Goal: Find specific page/section: Find specific page/section

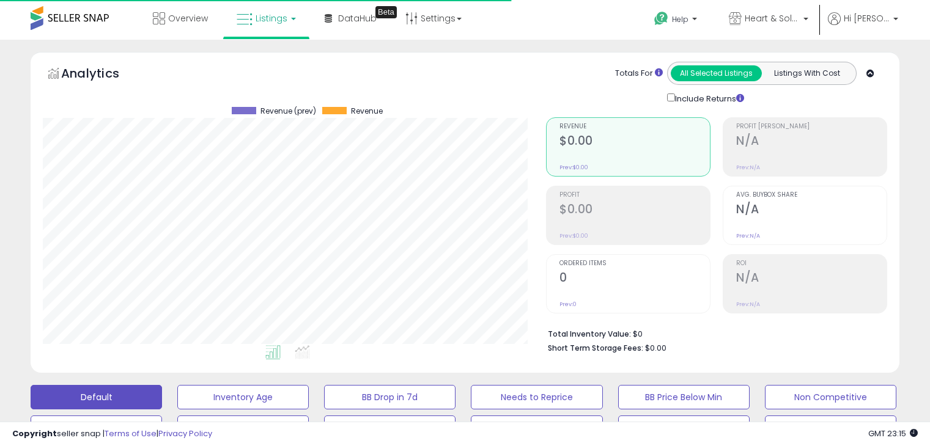
scroll to position [452, 0]
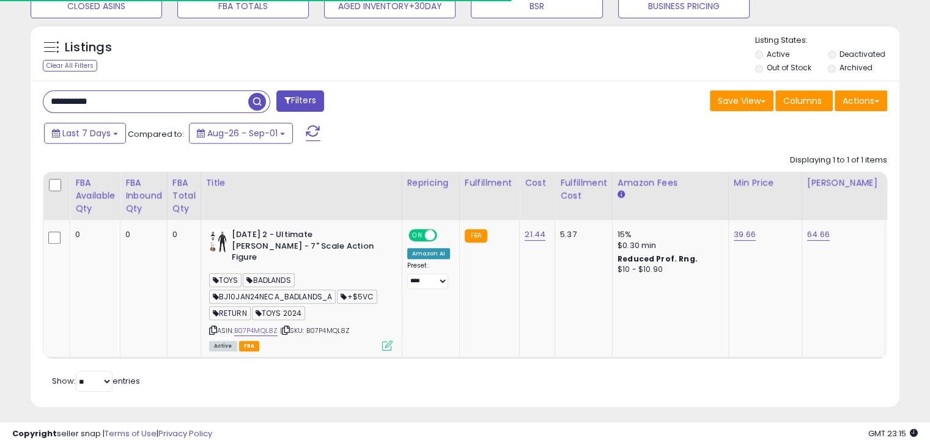
click at [0, 84] on div "**********" at bounding box center [465, 20] width 930 height 866
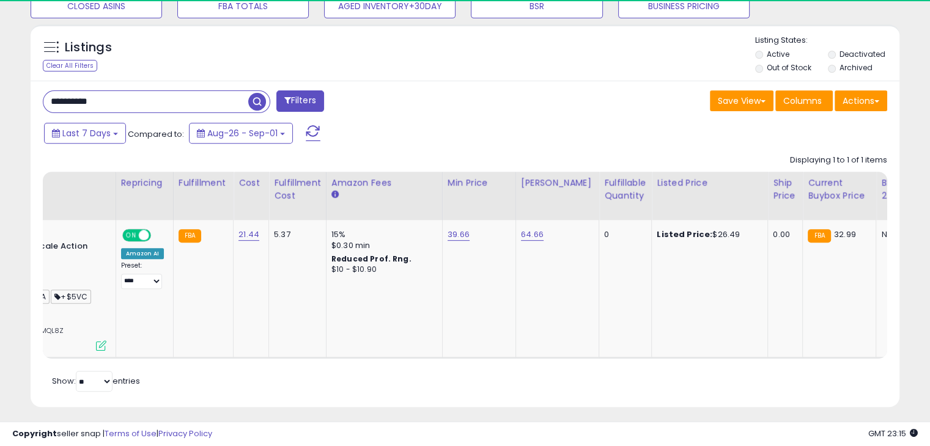
click at [256, 96] on span "button" at bounding box center [257, 102] width 18 height 18
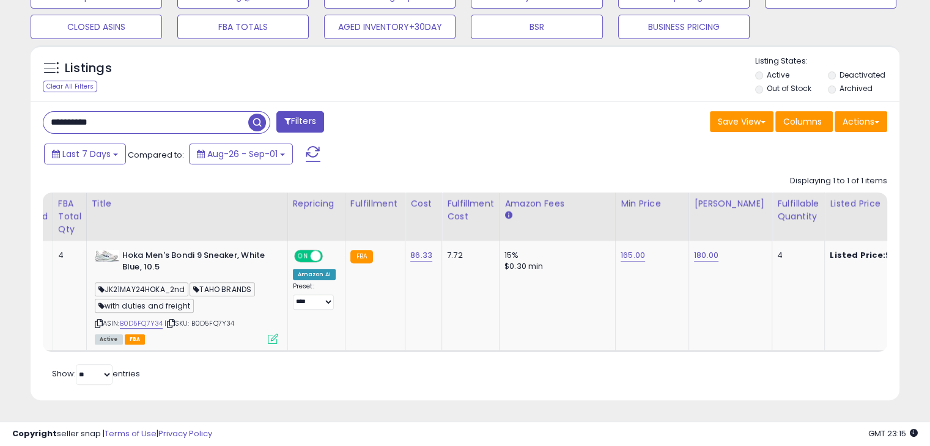
scroll to position [0, 150]
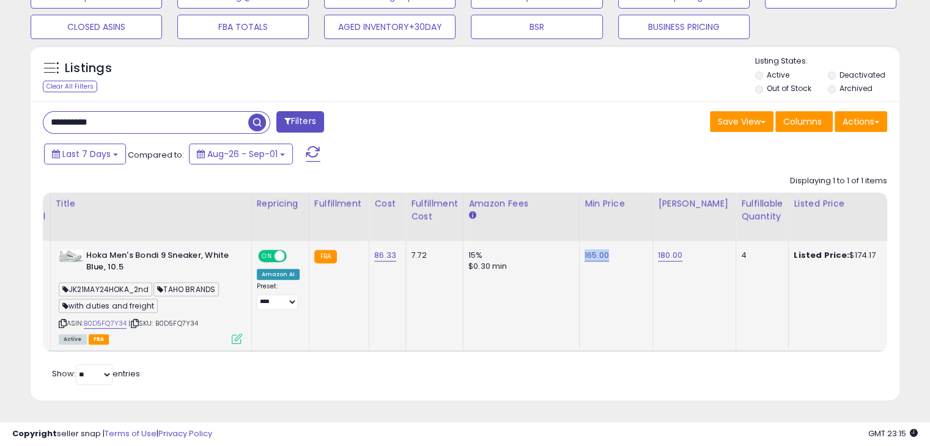
drag, startPoint x: 608, startPoint y: 247, endPoint x: 581, endPoint y: 245, distance: 27.0
click at [584, 250] on div "165.00" at bounding box center [613, 255] width 59 height 11
copy link "165.00"
drag, startPoint x: 685, startPoint y: 242, endPoint x: 636, endPoint y: 245, distance: 48.4
click at [636, 245] on tr "4 0 4 TAHO BRANDS 4" at bounding box center [831, 296] width 1876 height 110
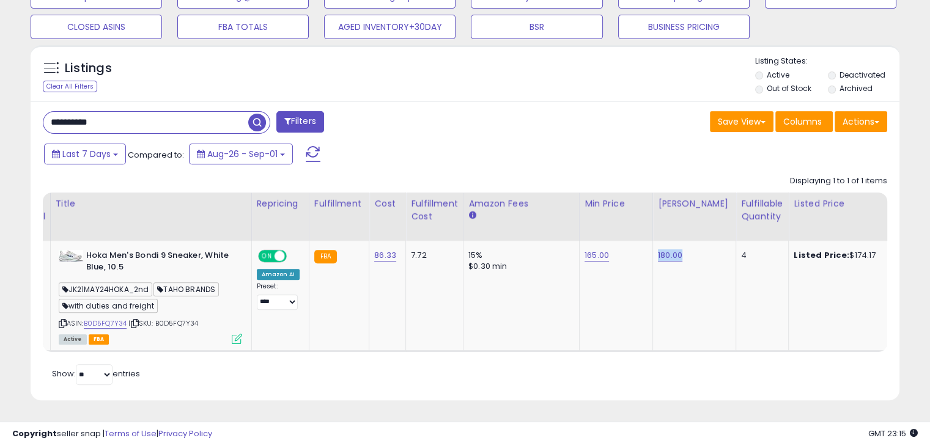
copy tr "180.00"
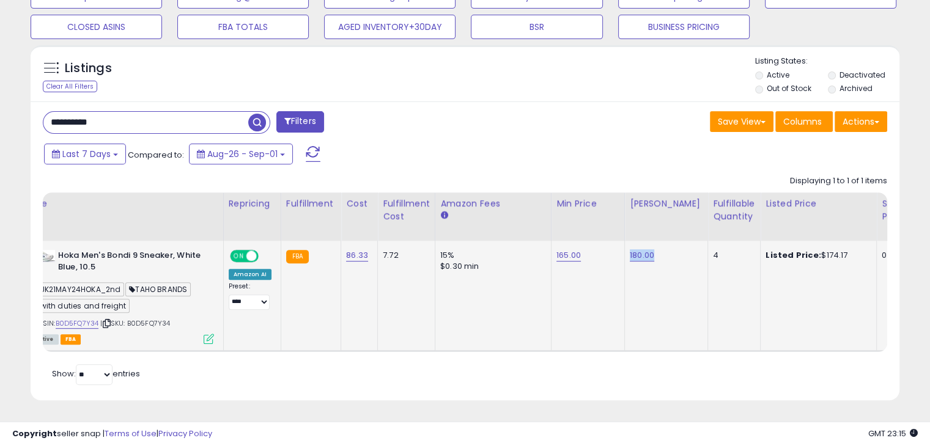
drag, startPoint x: 836, startPoint y: 249, endPoint x: 806, endPoint y: 246, distance: 30.7
click at [806, 250] on div "Listed Price: $174.17" at bounding box center [815, 255] width 101 height 11
copy div "174.17"
drag, startPoint x: 132, startPoint y: 104, endPoint x: 53, endPoint y: 116, distance: 79.7
click at [4, 106] on div "**********" at bounding box center [465, 27] width 930 height 838
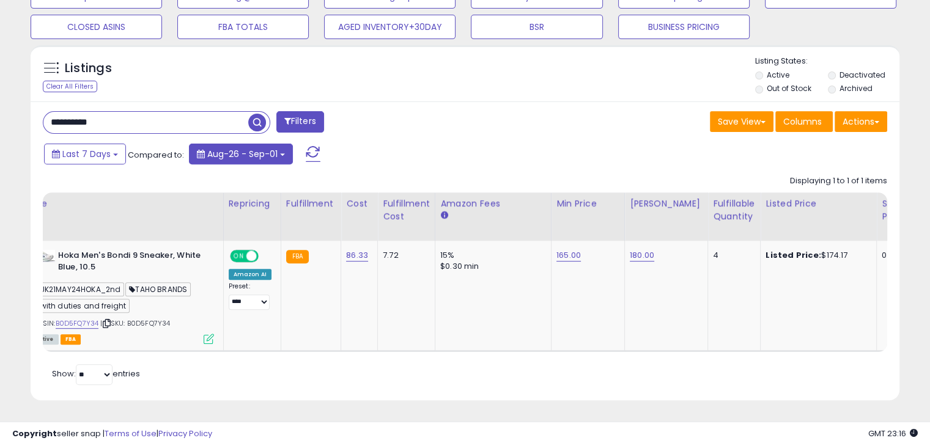
paste input "text"
click at [252, 114] on span "button" at bounding box center [257, 123] width 18 height 18
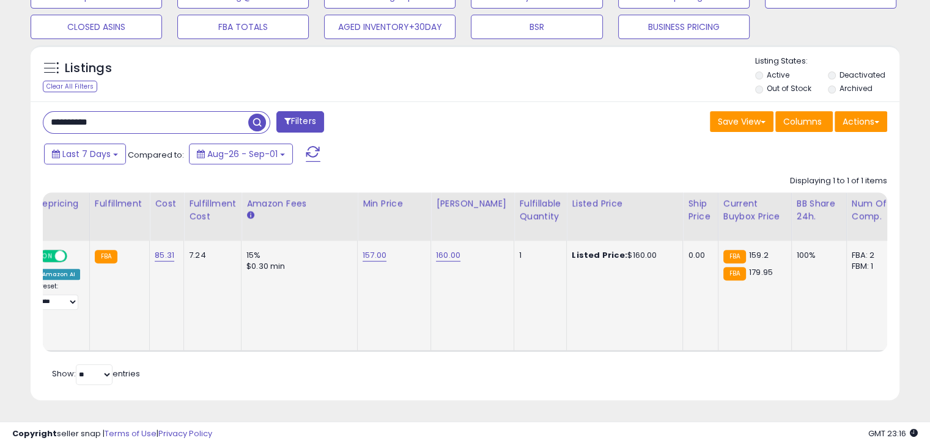
scroll to position [250, 502]
drag, startPoint x: 394, startPoint y: 246, endPoint x: 357, endPoint y: 245, distance: 36.7
click at [358, 245] on td "157.00" at bounding box center [394, 296] width 73 height 110
copy link "157.00"
drag, startPoint x: 464, startPoint y: 248, endPoint x: 431, endPoint y: 244, distance: 33.2
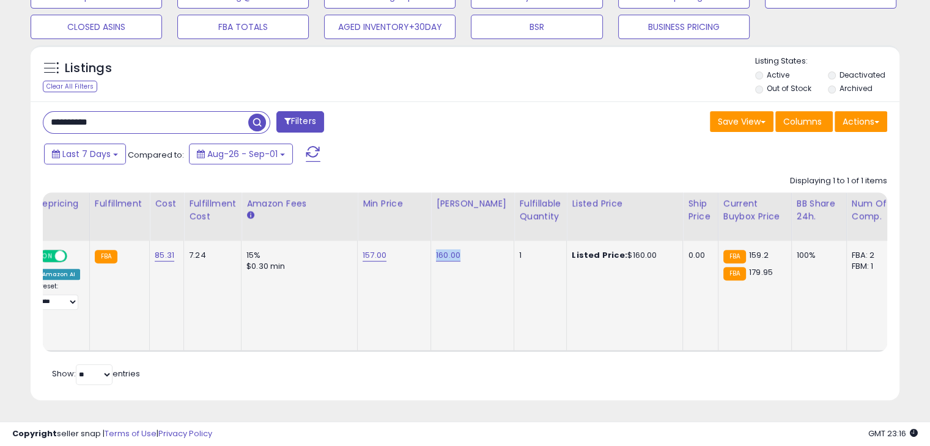
click at [436, 250] on div "160.00" at bounding box center [470, 255] width 68 height 11
copy link "160.00"
drag, startPoint x: 642, startPoint y: 247, endPoint x: 612, endPoint y: 246, distance: 30.0
click at [612, 250] on div "Listed Price: $160.00" at bounding box center [622, 255] width 101 height 11
copy div "160.00"
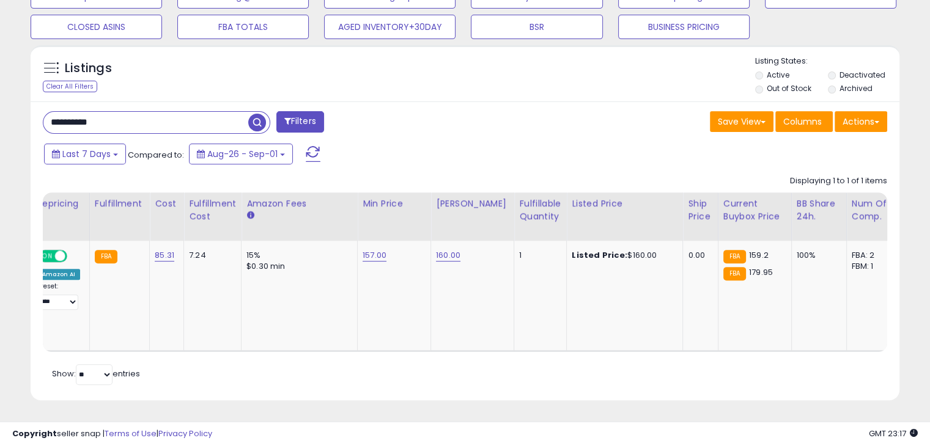
drag, startPoint x: 39, startPoint y: 103, endPoint x: 0, endPoint y: 96, distance: 39.8
click at [0, 96] on div "**********" at bounding box center [465, 27] width 930 height 838
paste input "text"
click at [257, 117] on span "button" at bounding box center [257, 123] width 18 height 18
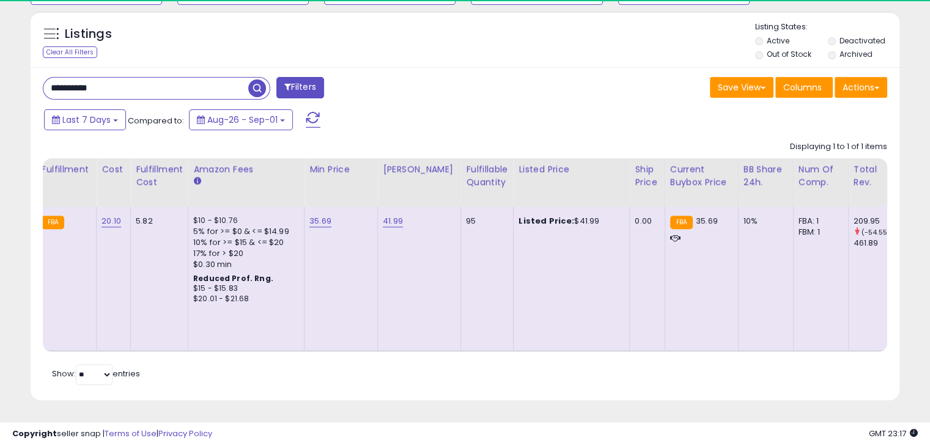
scroll to position [0, 0]
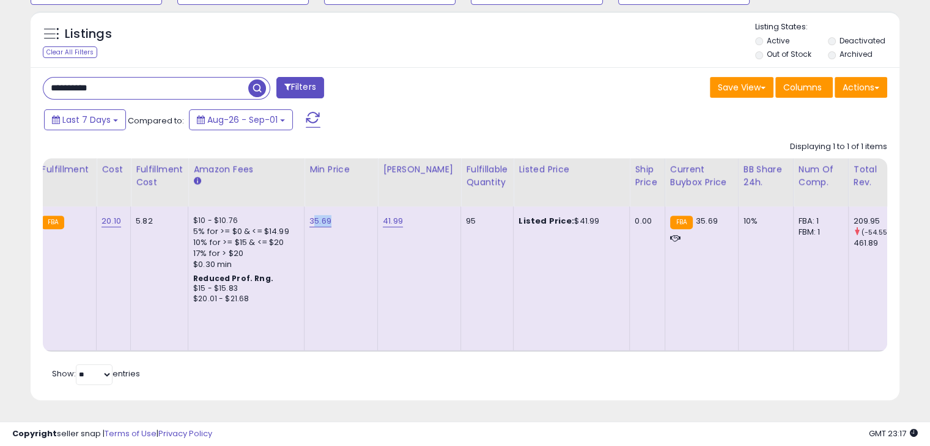
drag, startPoint x: 347, startPoint y: 213, endPoint x: 350, endPoint y: 235, distance: 21.6
click at [309, 216] on div "35.69" at bounding box center [338, 221] width 59 height 11
click at [340, 219] on td "35.69" at bounding box center [340, 279] width 73 height 144
drag, startPoint x: 334, startPoint y: 211, endPoint x: 304, endPoint y: 211, distance: 30.6
click at [304, 211] on td "35.69" at bounding box center [340, 279] width 73 height 144
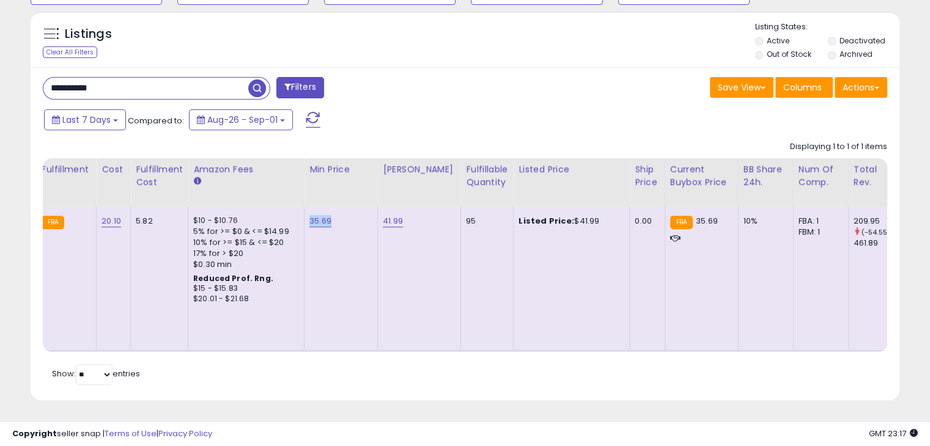
copy link "35.69"
drag, startPoint x: 399, startPoint y: 217, endPoint x: 378, endPoint y: 213, distance: 21.7
click at [383, 216] on div "41.99" at bounding box center [417, 221] width 68 height 11
copy link "41.99"
drag, startPoint x: 589, startPoint y: 213, endPoint x: 560, endPoint y: 212, distance: 29.4
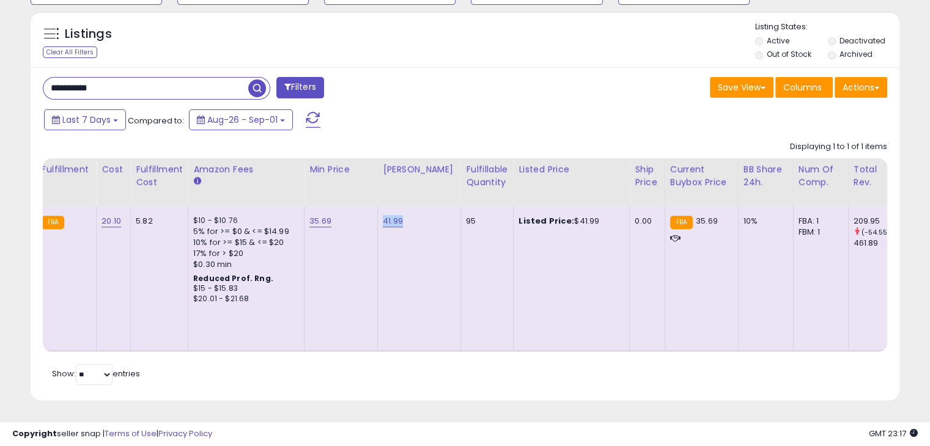
click at [560, 216] on div "Listed Price: $41.99" at bounding box center [568, 221] width 101 height 11
drag, startPoint x: 128, startPoint y: 75, endPoint x: 0, endPoint y: 76, distance: 127.8
click at [0, 76] on div "**********" at bounding box center [465, 10] width 930 height 872
paste input "text"
click at [263, 79] on span "button" at bounding box center [257, 88] width 18 height 18
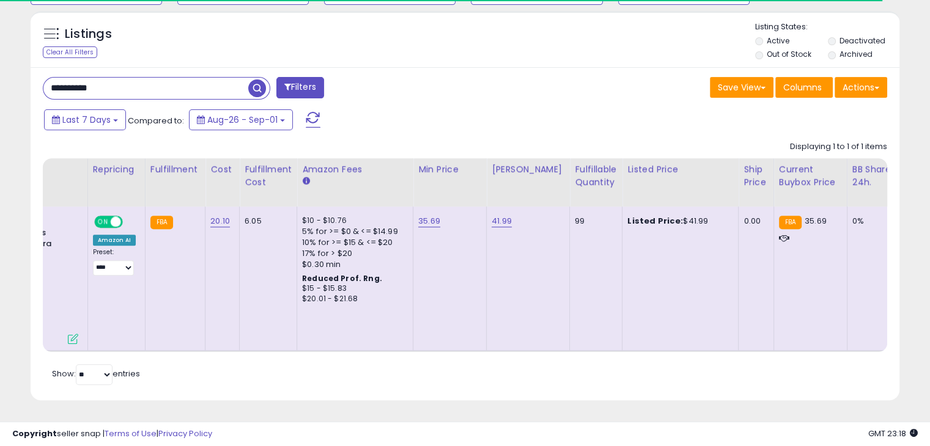
scroll to position [0, 321]
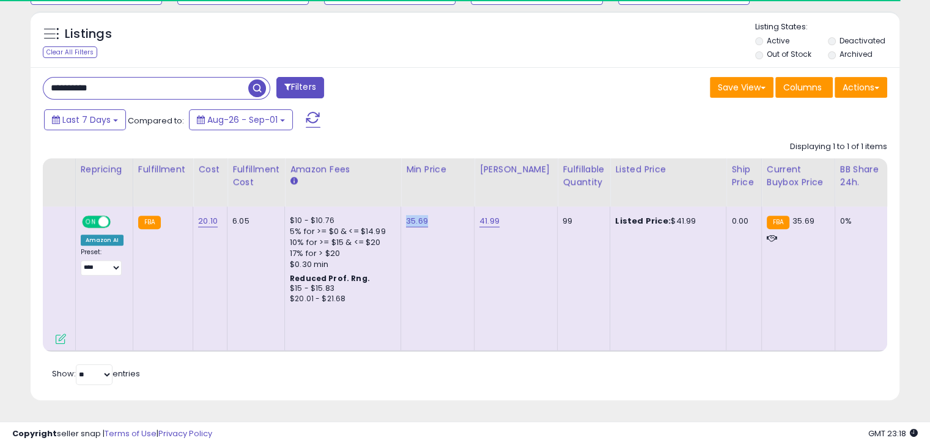
drag, startPoint x: 434, startPoint y: 210, endPoint x: 402, endPoint y: 211, distance: 32.4
click at [406, 216] on div "35.69" at bounding box center [435, 221] width 59 height 11
copy link "35.69"
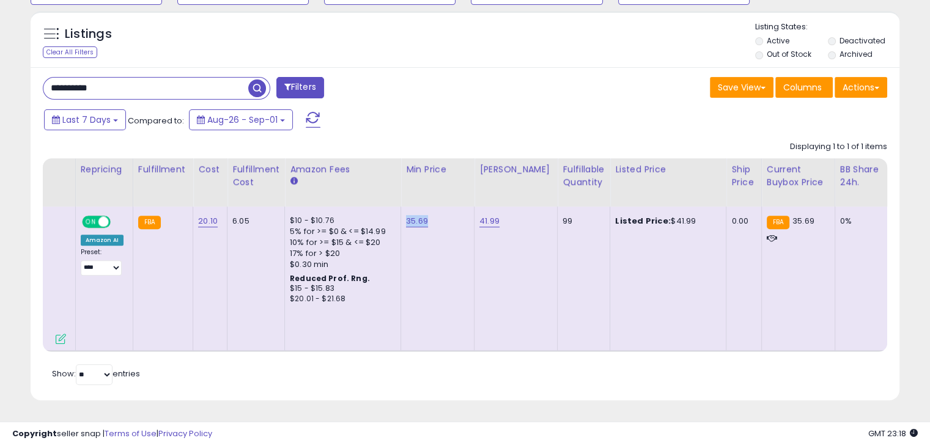
scroll to position [250, 502]
drag, startPoint x: 504, startPoint y: 210, endPoint x: 469, endPoint y: 208, distance: 34.3
click at [474, 208] on td "41.99" at bounding box center [515, 279] width 83 height 144
copy link "41.99"
drag, startPoint x: 138, startPoint y: 90, endPoint x: 0, endPoint y: 72, distance: 139.4
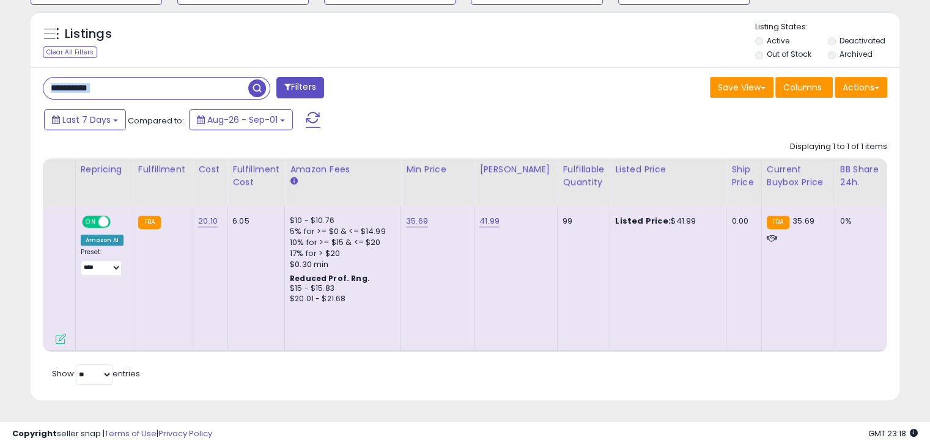
click at [0, 72] on div "**********" at bounding box center [465, 10] width 930 height 872
click at [152, 81] on input "**********" at bounding box center [145, 88] width 205 height 21
click at [152, 78] on input "**********" at bounding box center [145, 88] width 205 height 21
click at [183, 77] on div "**********" at bounding box center [156, 88] width 227 height 23
click at [156, 78] on input "**********" at bounding box center [145, 88] width 205 height 21
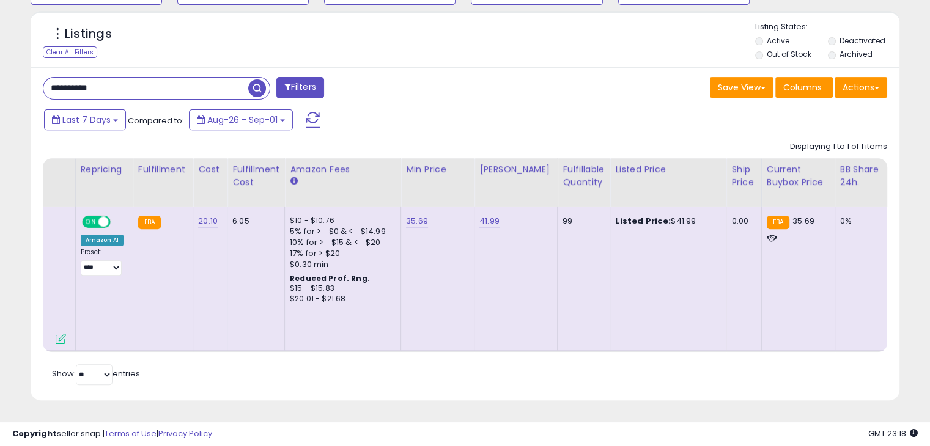
drag, startPoint x: 139, startPoint y: 81, endPoint x: 0, endPoint y: 76, distance: 139.5
click at [0, 76] on div "**********" at bounding box center [465, 10] width 930 height 872
paste input "text"
click at [262, 80] on span "button" at bounding box center [257, 88] width 18 height 18
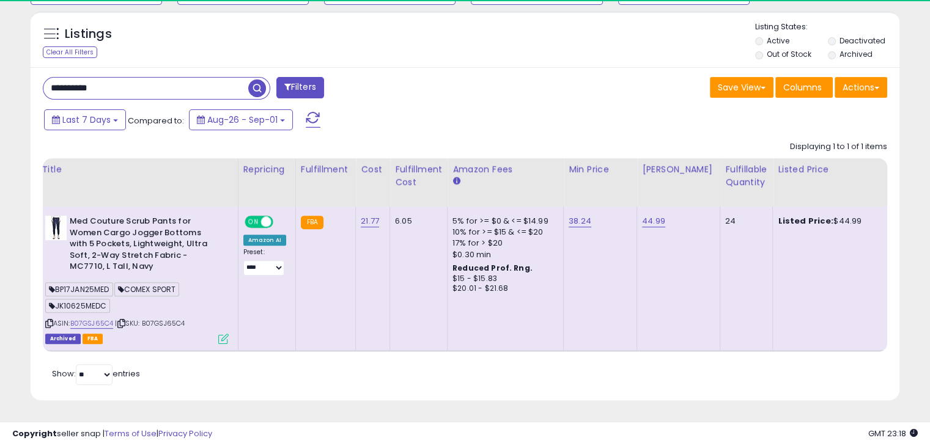
scroll to position [0, 51]
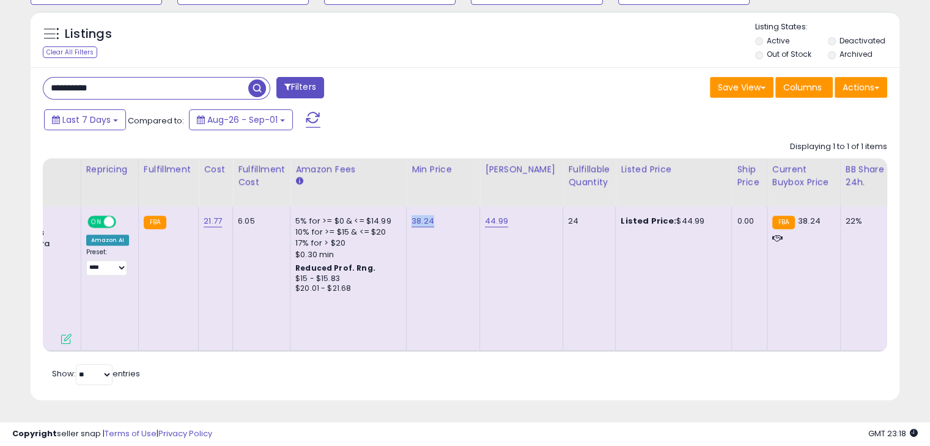
drag, startPoint x: 435, startPoint y: 211, endPoint x: 406, endPoint y: 211, distance: 28.1
click at [411, 216] on div "38.24" at bounding box center [440, 221] width 59 height 11
drag, startPoint x: 511, startPoint y: 208, endPoint x: 478, endPoint y: 208, distance: 33.0
click at [480, 208] on td "44.99" at bounding box center [521, 279] width 83 height 144
drag, startPoint x: 691, startPoint y: 208, endPoint x: 663, endPoint y: 211, distance: 27.6
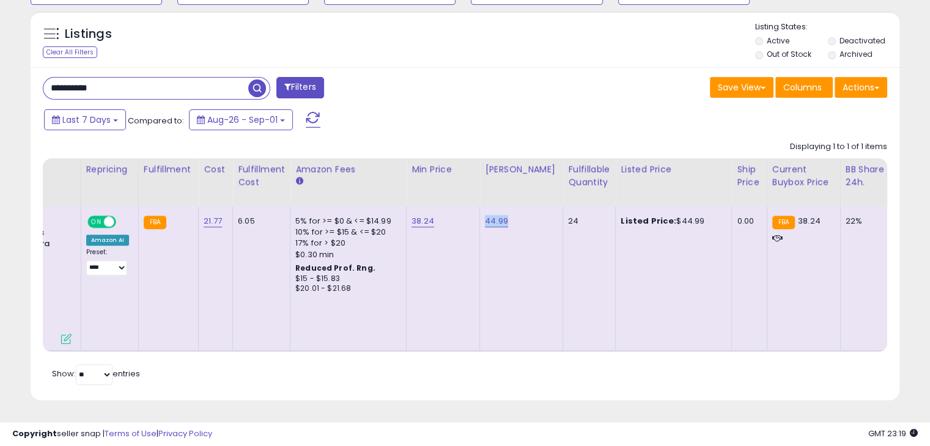
click at [663, 216] on div "Listed Price: $44.99" at bounding box center [670, 221] width 101 height 11
drag, startPoint x: 150, startPoint y: 84, endPoint x: 241, endPoint y: 94, distance: 91.1
click at [0, 76] on div "**********" at bounding box center [465, 10] width 930 height 872
paste input "text"
click at [259, 79] on span "button" at bounding box center [257, 88] width 18 height 18
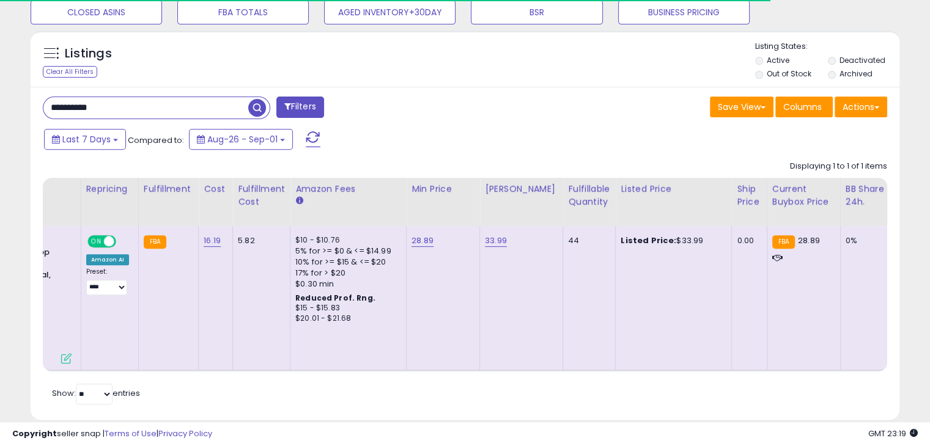
scroll to position [452, 0]
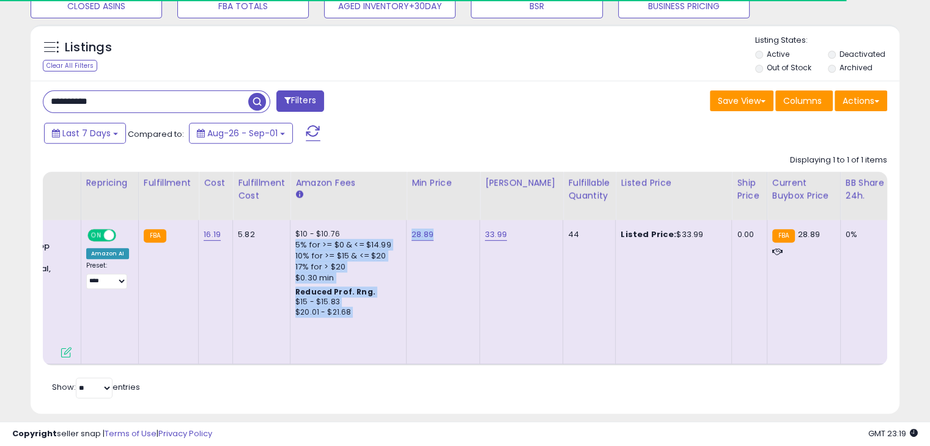
drag, startPoint x: 444, startPoint y: 228, endPoint x: 435, endPoint y: 260, distance: 33.7
click at [399, 233] on tr "94 50 94 BP17JAN25MED" at bounding box center [659, 292] width 1874 height 144
drag, startPoint x: 467, startPoint y: 303, endPoint x: 462, endPoint y: 296, distance: 7.8
click at [466, 303] on td "28.89" at bounding box center [442, 292] width 73 height 144
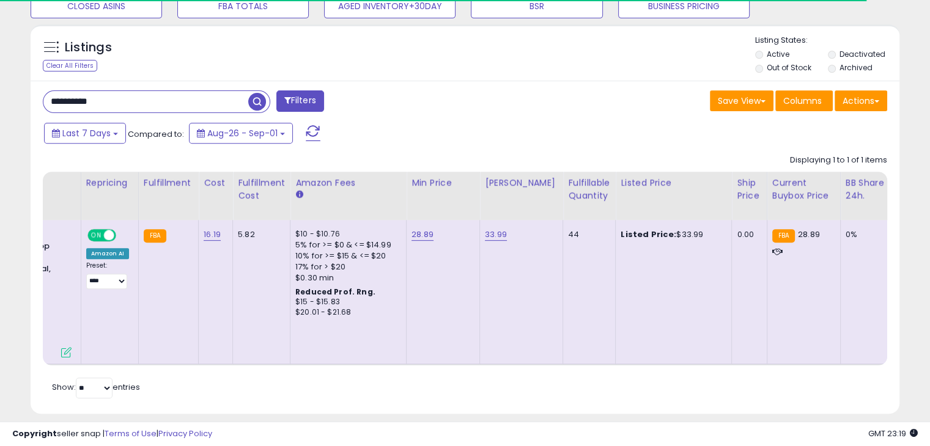
click at [484, 256] on td "33.99" at bounding box center [521, 292] width 83 height 144
drag, startPoint x: 456, startPoint y: 235, endPoint x: 408, endPoint y: 232, distance: 48.4
click at [411, 232] on div "28.89" at bounding box center [440, 234] width 59 height 11
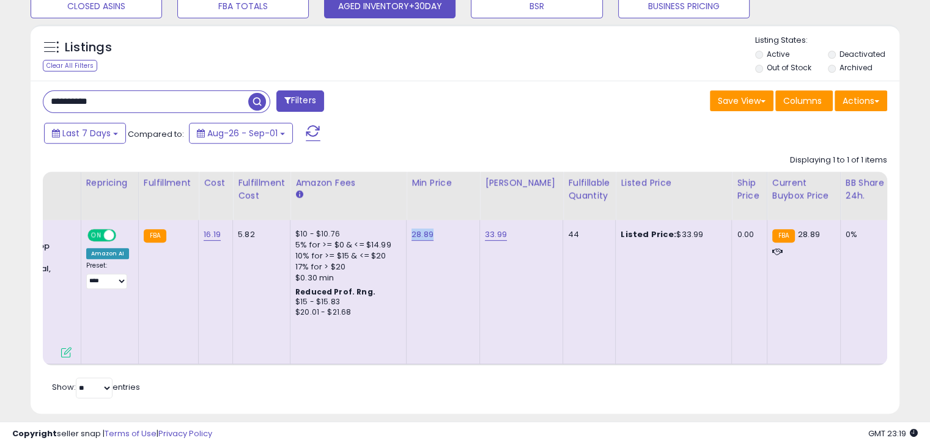
scroll to position [250, 502]
drag, startPoint x: 507, startPoint y: 238, endPoint x: 479, endPoint y: 235, distance: 27.7
click at [480, 235] on td "33.99" at bounding box center [521, 292] width 83 height 144
drag, startPoint x: 693, startPoint y: 233, endPoint x: 663, endPoint y: 232, distance: 30.0
click at [663, 232] on div "Listed Price: $33.99" at bounding box center [670, 234] width 101 height 11
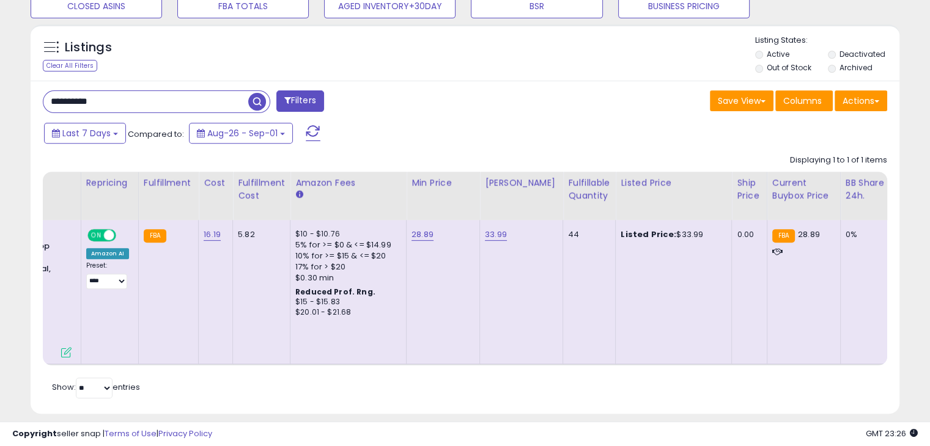
drag, startPoint x: 164, startPoint y: 106, endPoint x: 0, endPoint y: 98, distance: 164.0
click at [0, 98] on div "**********" at bounding box center [465, 23] width 930 height 872
paste input "text"
type input "**********"
click at [254, 101] on span "button" at bounding box center [257, 102] width 18 height 18
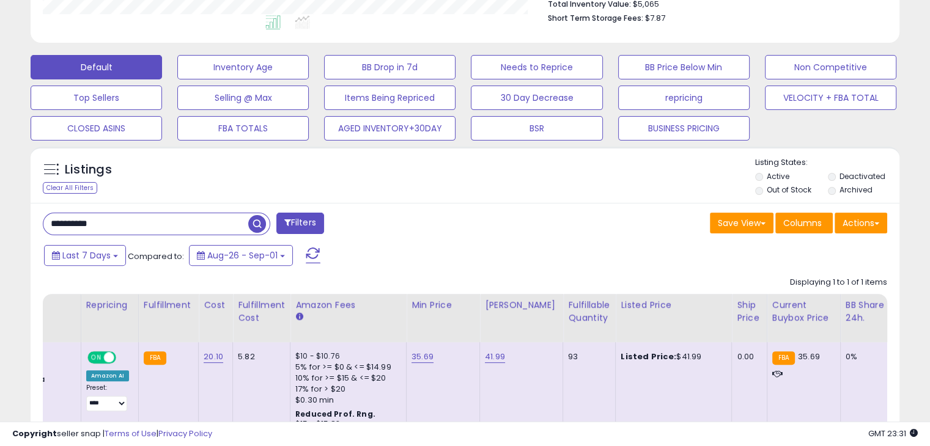
drag, startPoint x: 119, startPoint y: 221, endPoint x: 0, endPoint y: 218, distance: 118.6
click at [0, 218] on div "**********" at bounding box center [465, 146] width 930 height 872
click at [256, 224] on span "button" at bounding box center [257, 224] width 18 height 18
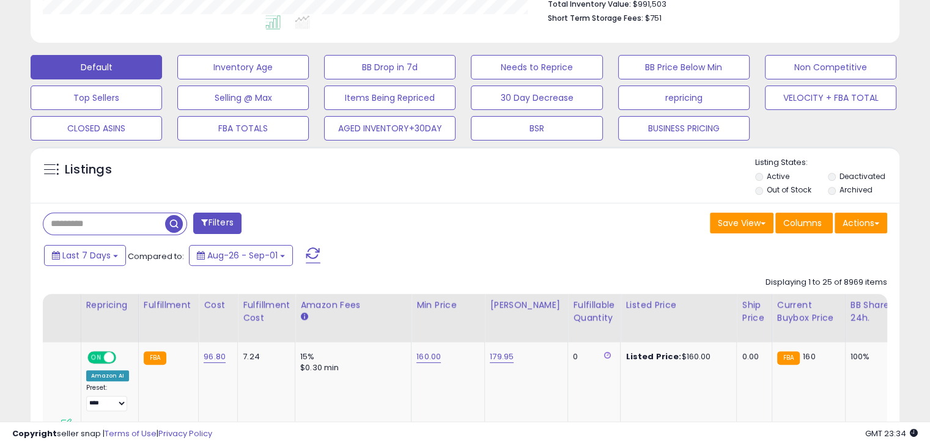
click at [90, 232] on input "text" at bounding box center [104, 223] width 122 height 21
paste input "**********"
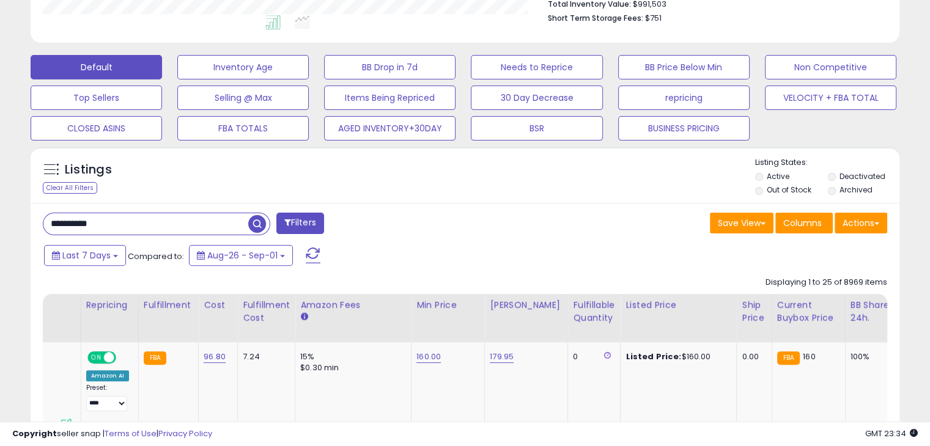
click at [252, 226] on span "button" at bounding box center [257, 224] width 18 height 18
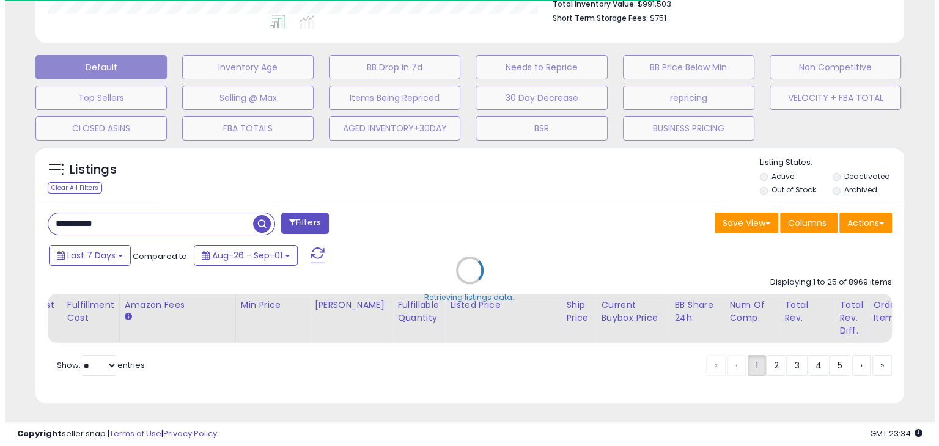
scroll to position [611014, 610762]
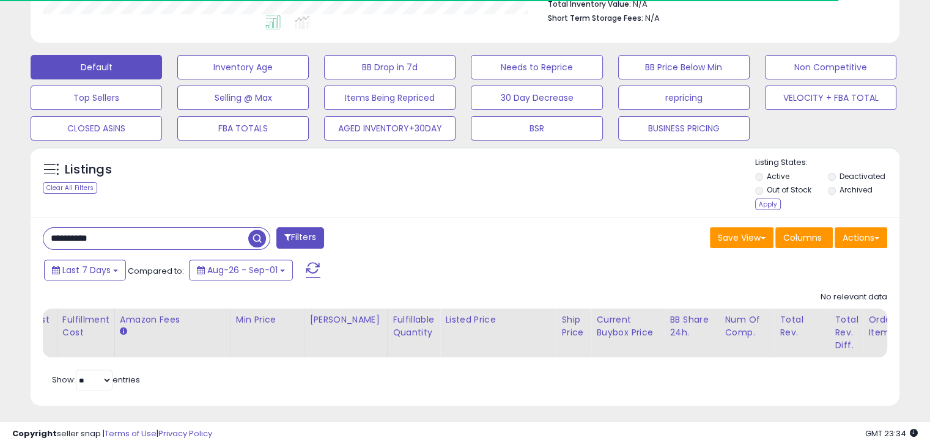
click at [773, 205] on div "Apply" at bounding box center [768, 205] width 26 height 12
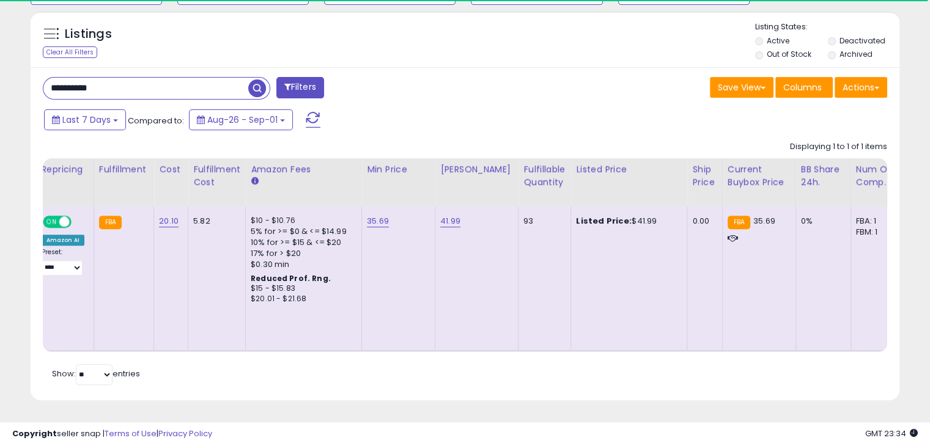
scroll to position [0, 386]
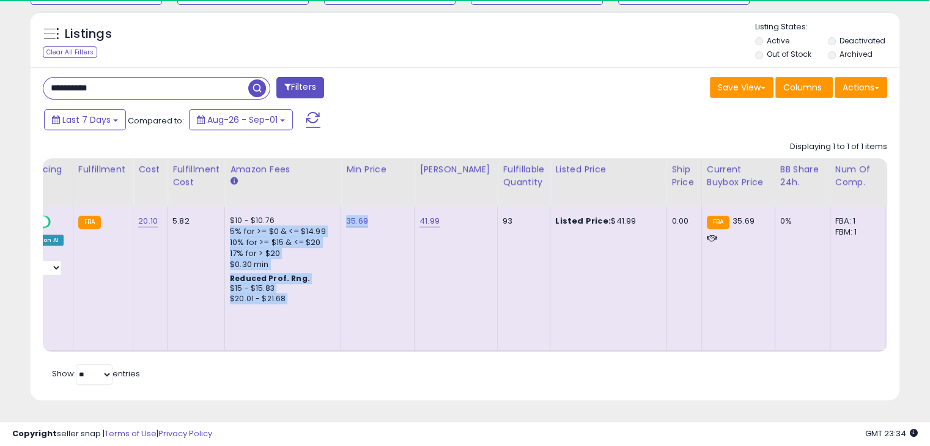
drag, startPoint x: 351, startPoint y: 211, endPoint x: 334, endPoint y: 213, distance: 17.2
click at [334, 213] on tr "249 149 252 ASIN:" at bounding box center [597, 279] width 1880 height 144
click at [370, 245] on td "35.69" at bounding box center [377, 279] width 73 height 144
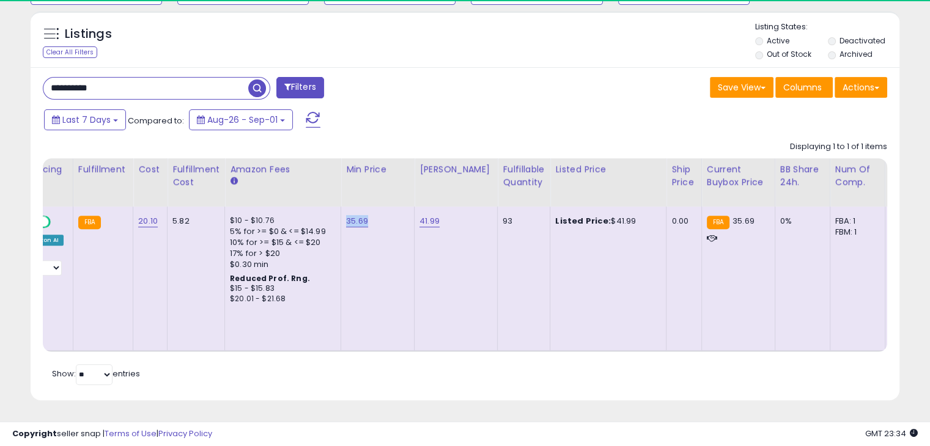
scroll to position [250, 502]
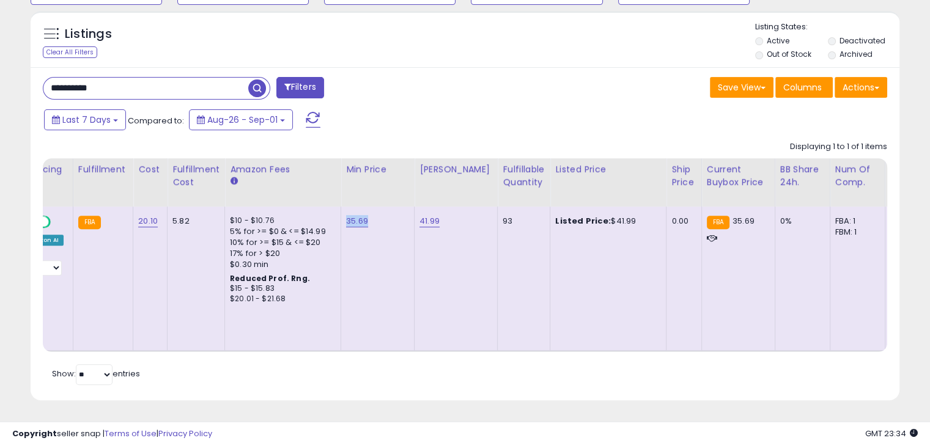
drag, startPoint x: 374, startPoint y: 210, endPoint x: 340, endPoint y: 210, distance: 33.6
click at [341, 210] on td "35.69" at bounding box center [377, 279] width 73 height 144
drag, startPoint x: 447, startPoint y: 209, endPoint x: 416, endPoint y: 210, distance: 31.2
click at [419, 216] on div "41.99" at bounding box center [453, 221] width 68 height 11
drag, startPoint x: 612, startPoint y: 211, endPoint x: 599, endPoint y: 210, distance: 13.5
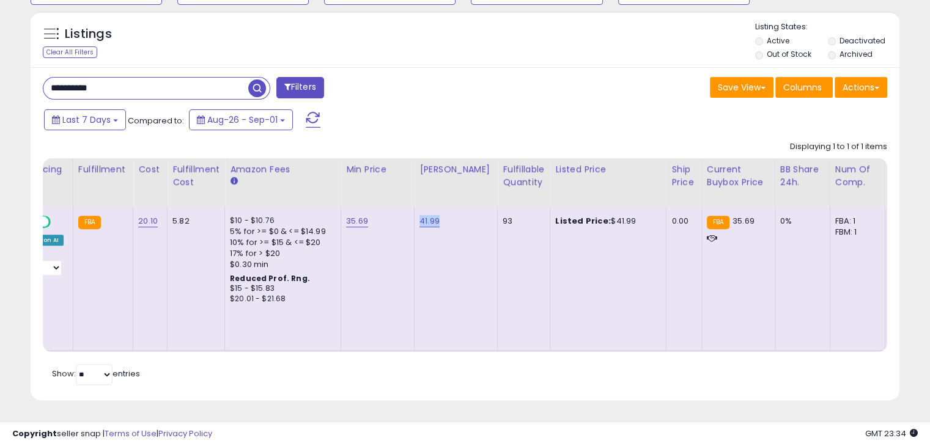
click at [599, 216] on div "Listed Price: $41.99" at bounding box center [605, 221] width 101 height 11
drag, startPoint x: 121, startPoint y: 67, endPoint x: 112, endPoint y: 75, distance: 12.1
click at [119, 67] on div "**********" at bounding box center [465, 233] width 869 height 333
drag, startPoint x: 115, startPoint y: 79, endPoint x: 0, endPoint y: 71, distance: 115.2
click at [0, 71] on div "**********" at bounding box center [465, 10] width 930 height 872
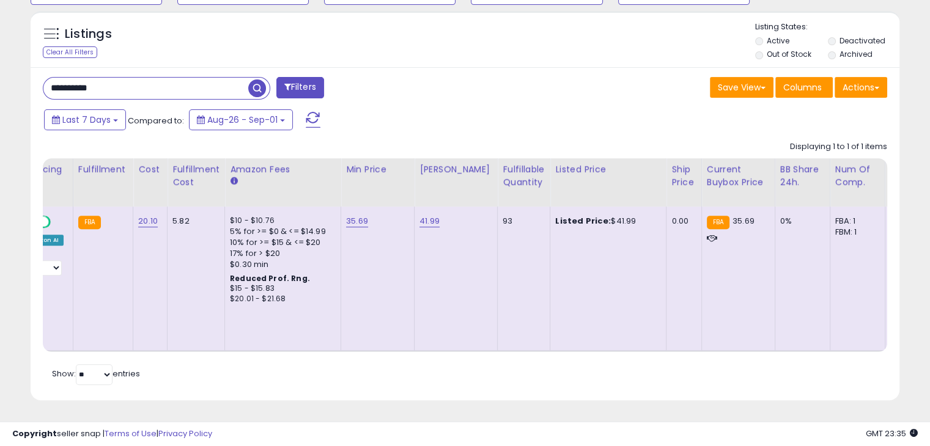
paste input "text"
click at [254, 79] on span "button" at bounding box center [257, 88] width 18 height 18
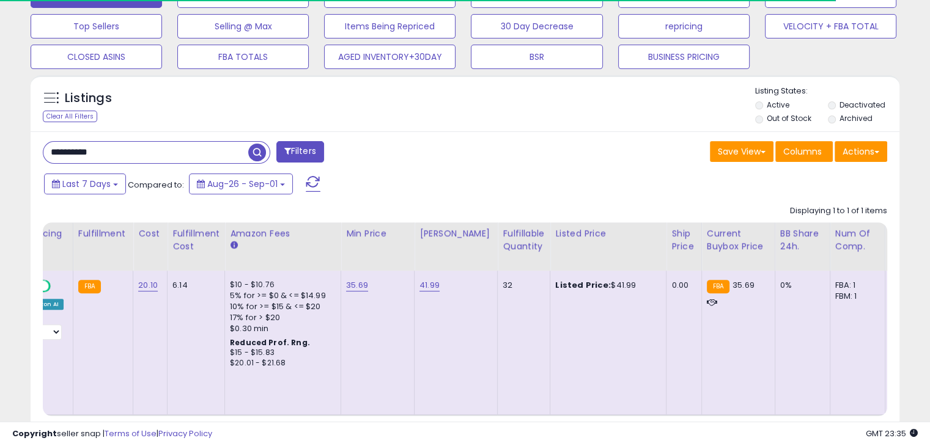
scroll to position [452, 0]
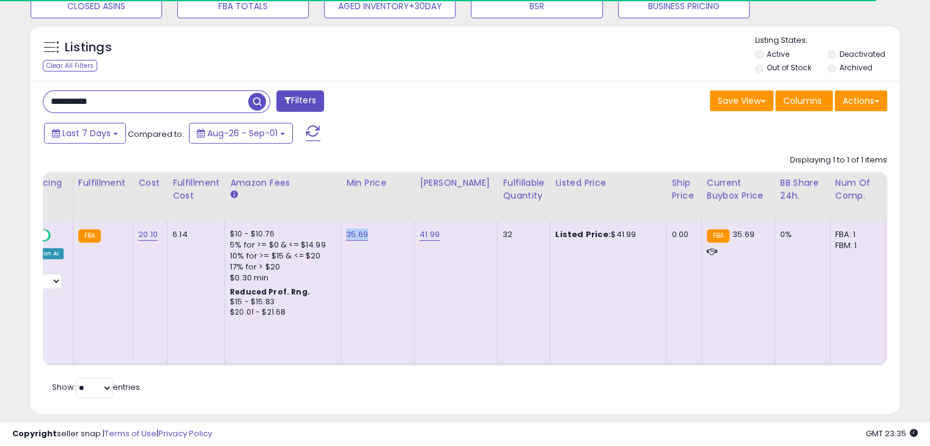
drag, startPoint x: 373, startPoint y: 235, endPoint x: 342, endPoint y: 232, distance: 31.9
click at [346, 232] on div "35.69" at bounding box center [375, 234] width 59 height 11
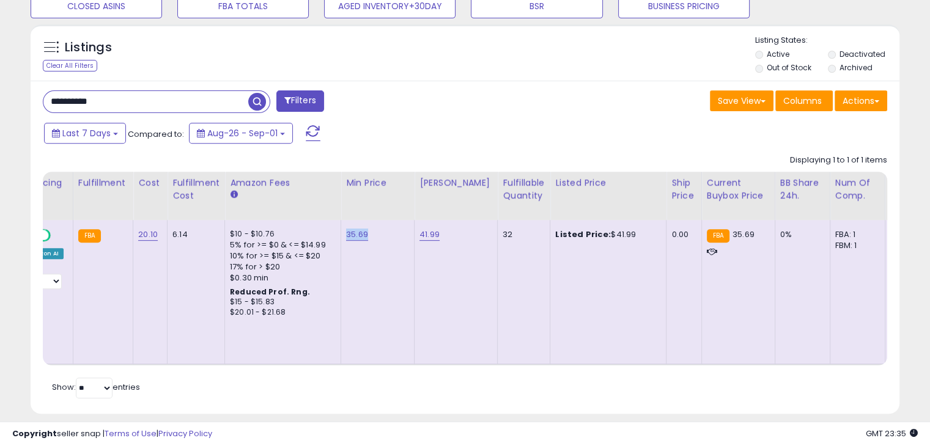
scroll to position [250, 502]
drag, startPoint x: 439, startPoint y: 234, endPoint x: 417, endPoint y: 233, distance: 22.6
click at [419, 233] on div "41.99" at bounding box center [453, 234] width 68 height 11
drag, startPoint x: 617, startPoint y: 230, endPoint x: 599, endPoint y: 229, distance: 18.4
click at [599, 229] on div "Listed Price: $41.99" at bounding box center [605, 234] width 101 height 11
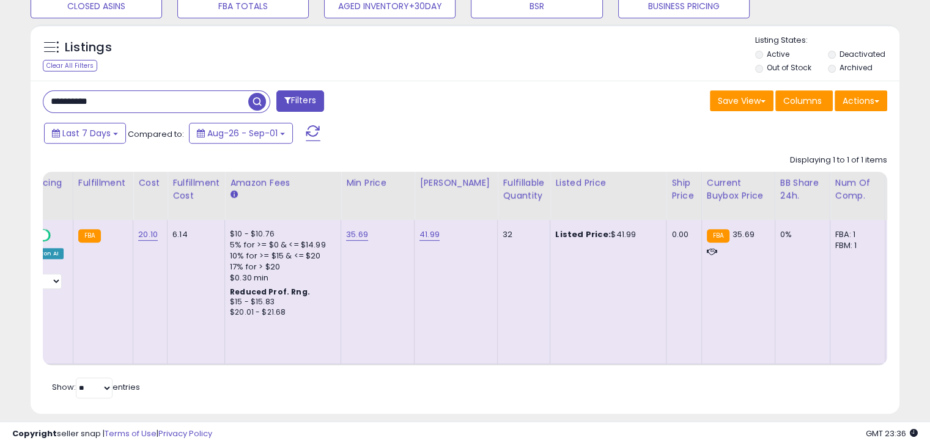
click at [0, 90] on div "**********" at bounding box center [465, 23] width 930 height 872
paste input "text"
click at [251, 101] on span "button" at bounding box center [257, 102] width 18 height 18
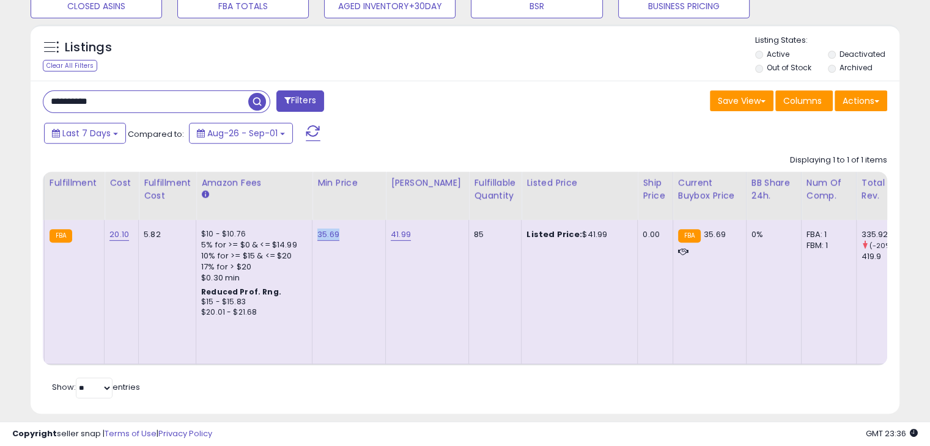
drag, startPoint x: 339, startPoint y: 231, endPoint x: 311, endPoint y: 231, distance: 28.1
click at [312, 231] on td "35.69" at bounding box center [348, 292] width 73 height 144
drag, startPoint x: 413, startPoint y: 231, endPoint x: 386, endPoint y: 232, distance: 26.9
click at [391, 232] on div "41.99" at bounding box center [425, 234] width 68 height 11
drag, startPoint x: 595, startPoint y: 230, endPoint x: 570, endPoint y: 233, distance: 25.2
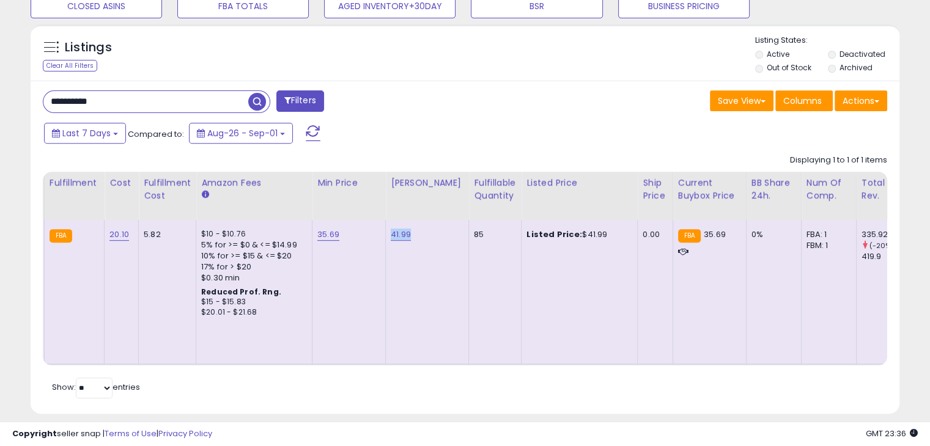
click at [570, 233] on div "Listed Price: $41.99" at bounding box center [576, 234] width 101 height 11
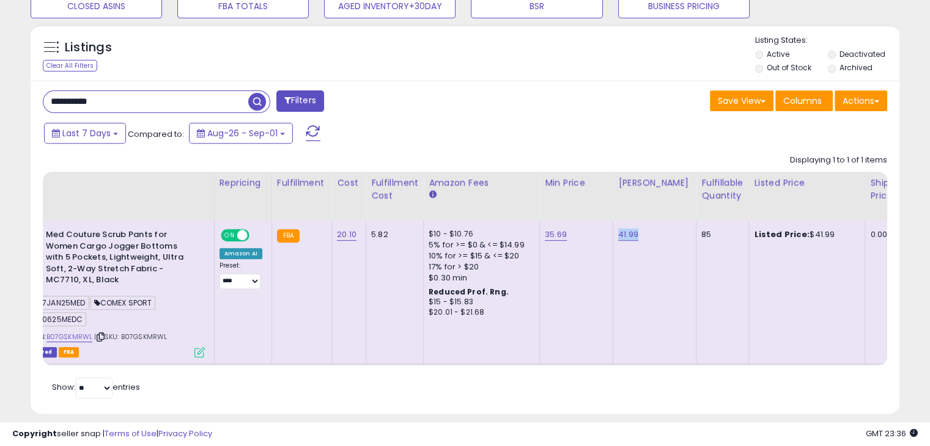
scroll to position [0, 293]
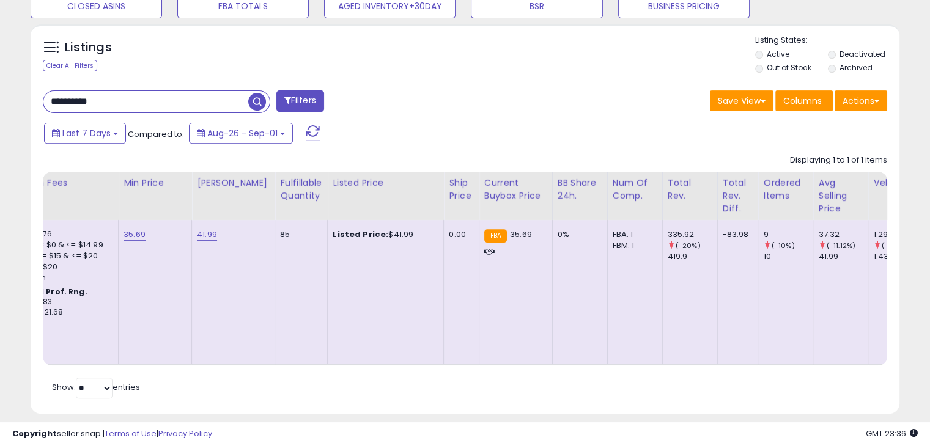
drag, startPoint x: 128, startPoint y: 103, endPoint x: 99, endPoint y: 104, distance: 28.7
click at [0, 90] on div "**********" at bounding box center [465, 23] width 930 height 872
paste input "text"
type input "**********"
click at [261, 100] on span "button" at bounding box center [257, 102] width 18 height 18
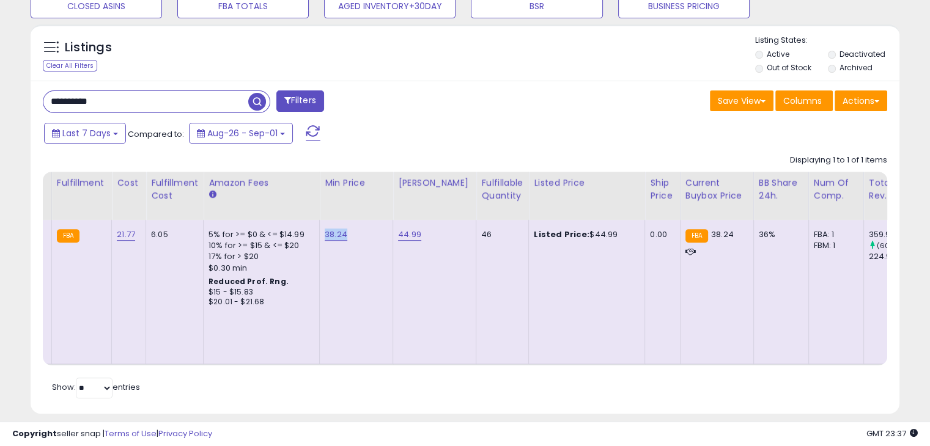
drag, startPoint x: 353, startPoint y: 235, endPoint x: 316, endPoint y: 234, distance: 37.3
click at [320, 234] on td "38.24" at bounding box center [356, 292] width 73 height 144
drag, startPoint x: 428, startPoint y: 237, endPoint x: 394, endPoint y: 234, distance: 33.7
click at [398, 234] on div "44.99" at bounding box center [432, 234] width 68 height 11
drag, startPoint x: 599, startPoint y: 233, endPoint x: 578, endPoint y: 230, distance: 20.9
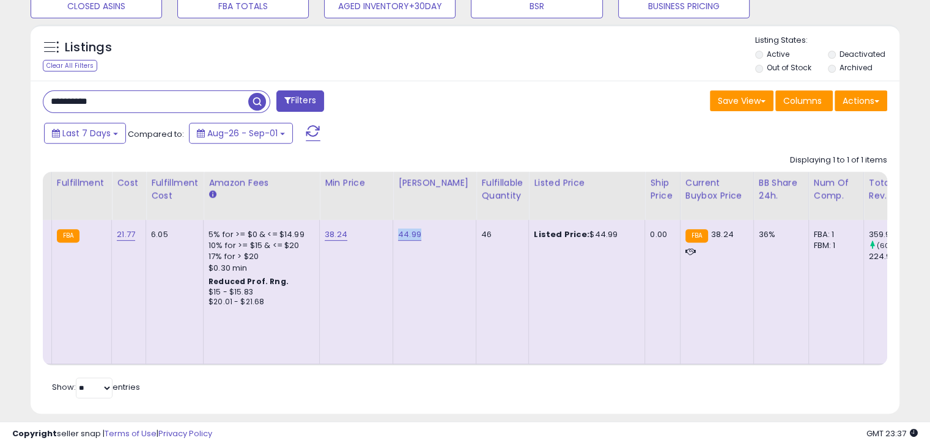
click at [578, 230] on div "Listed Price: $44.99" at bounding box center [584, 234] width 101 height 11
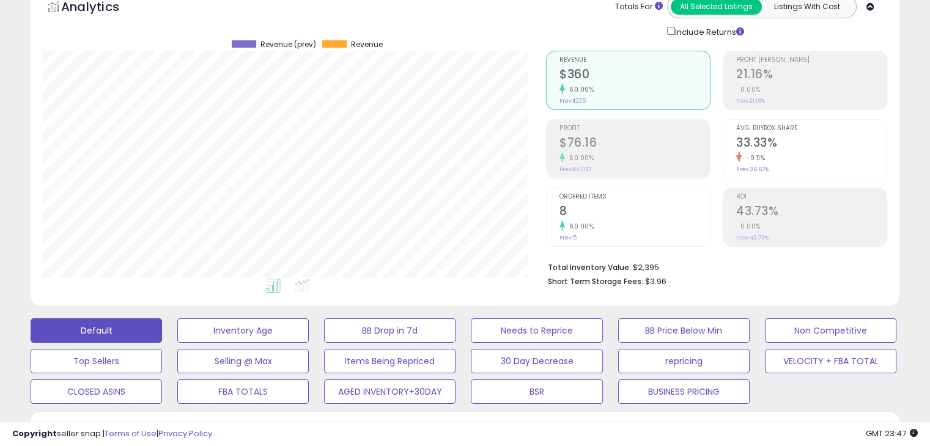
scroll to position [0, 0]
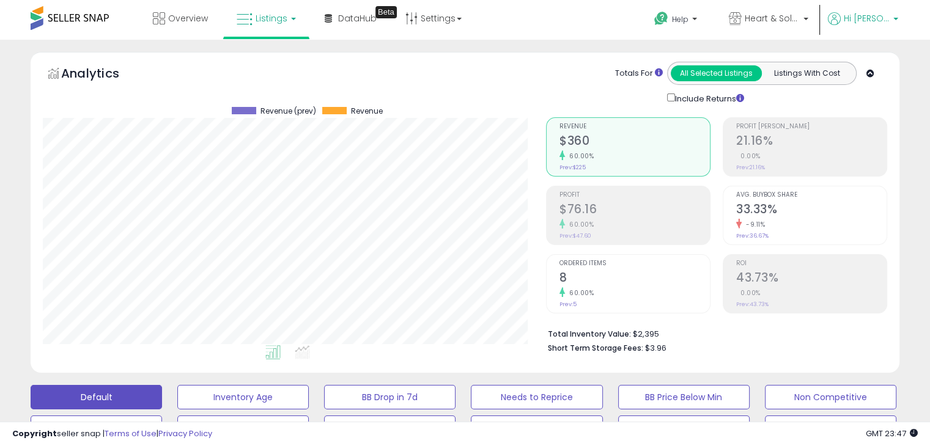
click at [874, 12] on span "Hi [PERSON_NAME]" at bounding box center [867, 18] width 46 height 12
click at [799, 20] on span "Heart & Sole Trading" at bounding box center [772, 18] width 55 height 12
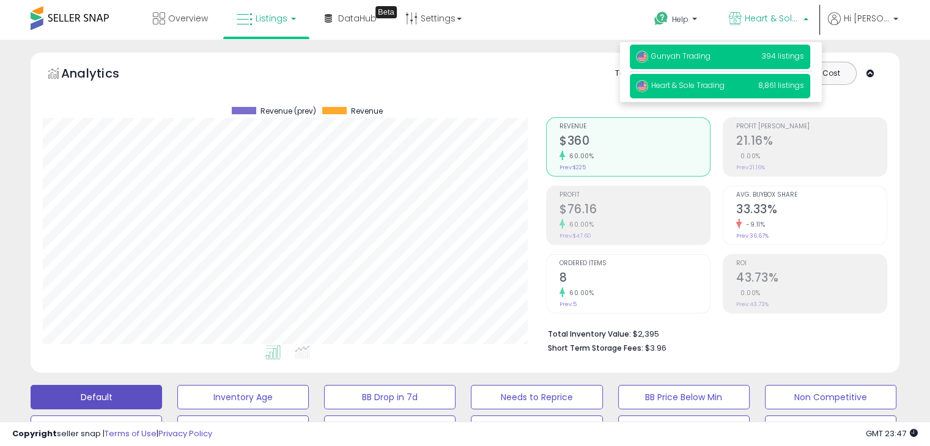
click at [728, 61] on p "Gunyah Trading 394 listings" at bounding box center [720, 57] width 180 height 24
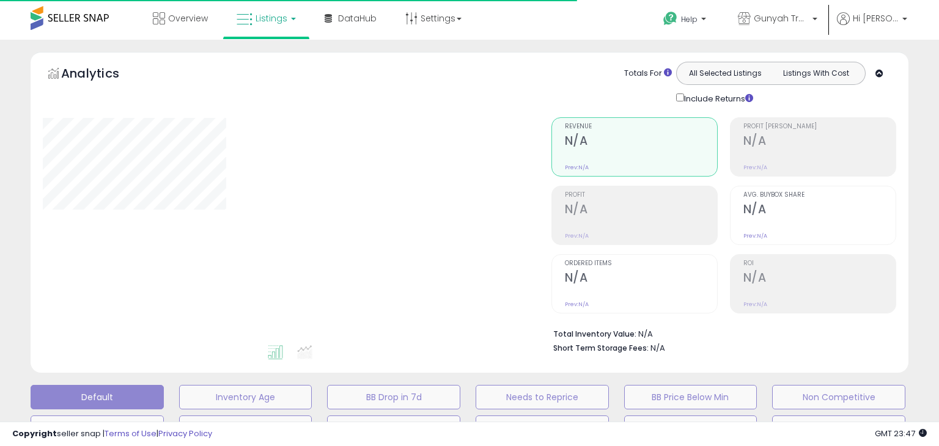
type input "**********"
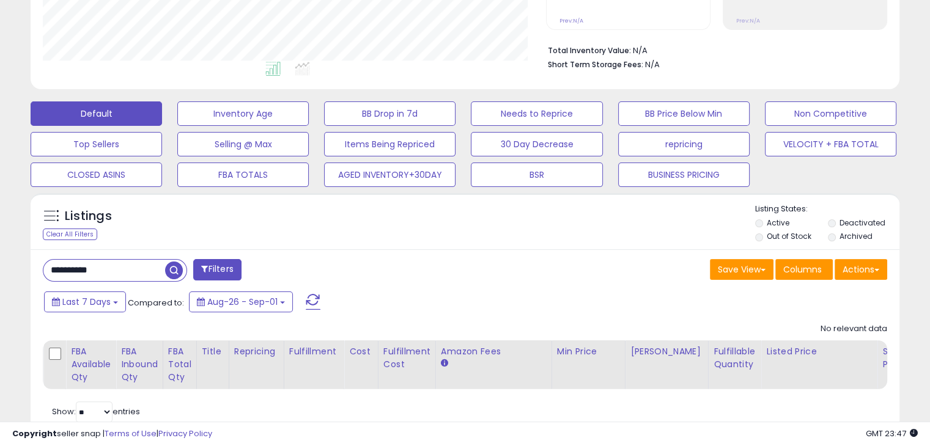
scroll to position [306, 0]
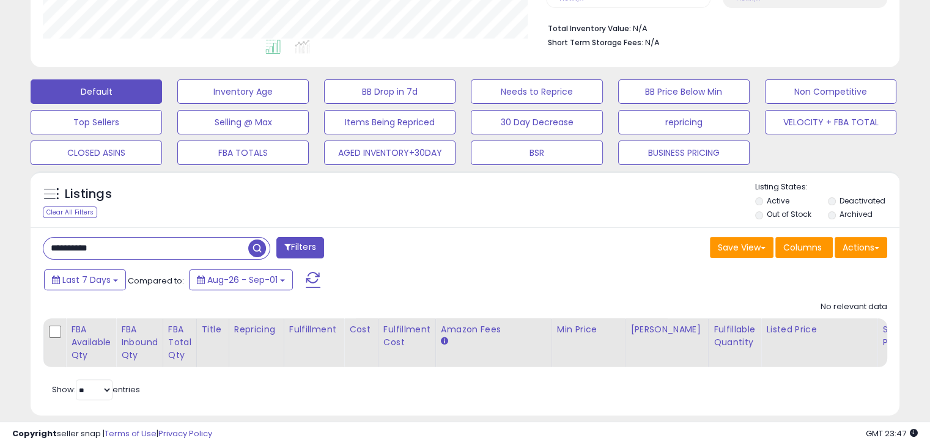
drag, startPoint x: 108, startPoint y: 245, endPoint x: 0, endPoint y: 241, distance: 107.6
click at [0, 241] on div "**********" at bounding box center [465, 97] width 930 height 727
paste input "text"
type input "**********"
click at [261, 248] on span "button" at bounding box center [257, 249] width 18 height 18
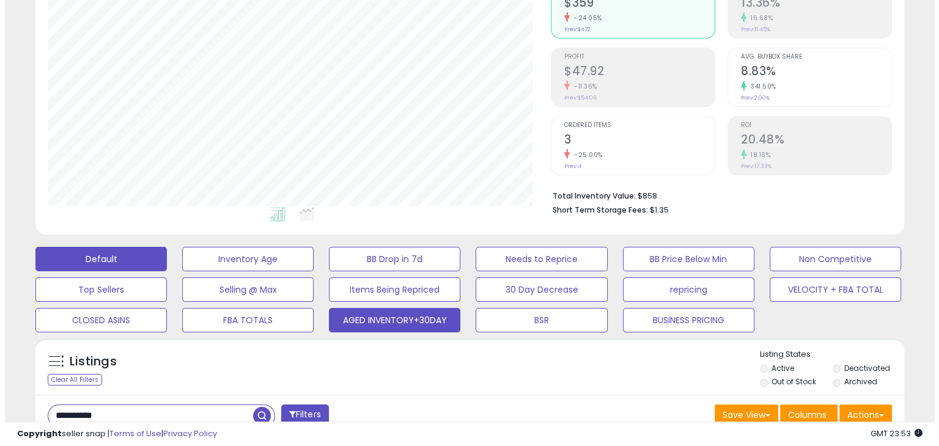
scroll to position [183, 0]
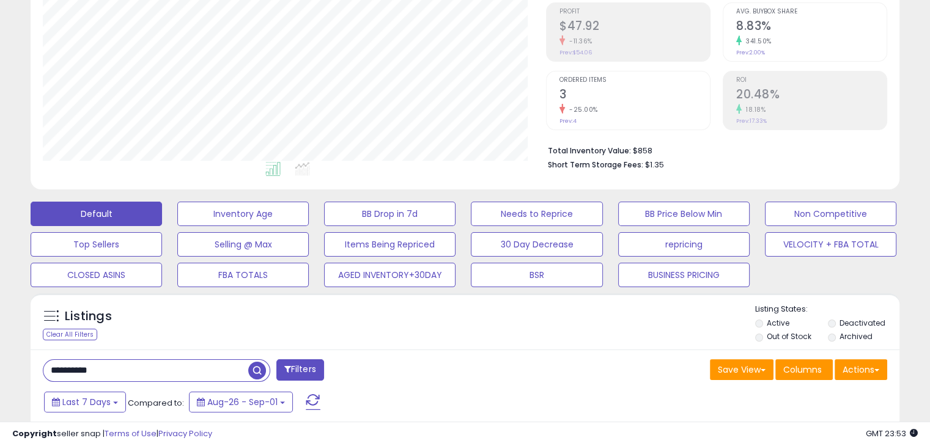
drag, startPoint x: 181, startPoint y: 364, endPoint x: 0, endPoint y: 353, distance: 181.3
click at [0, 353] on div "**********" at bounding box center [465, 267] width 930 height 822
click at [264, 372] on span "button" at bounding box center [257, 371] width 18 height 18
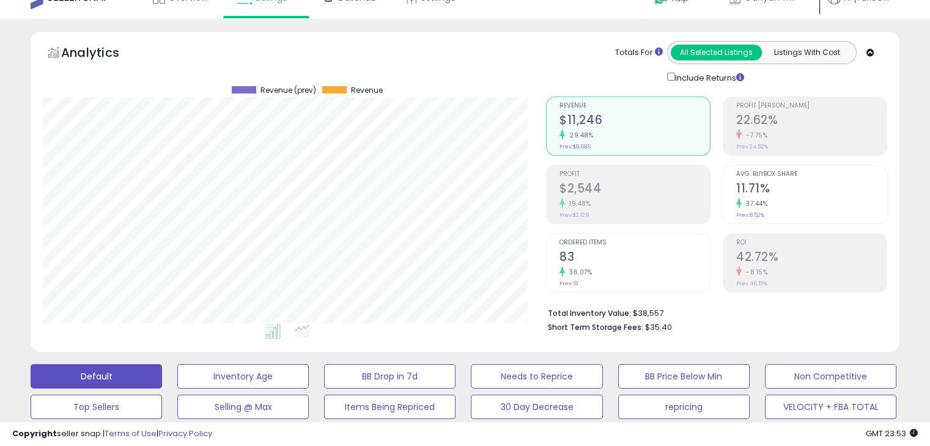
scroll to position [0, 0]
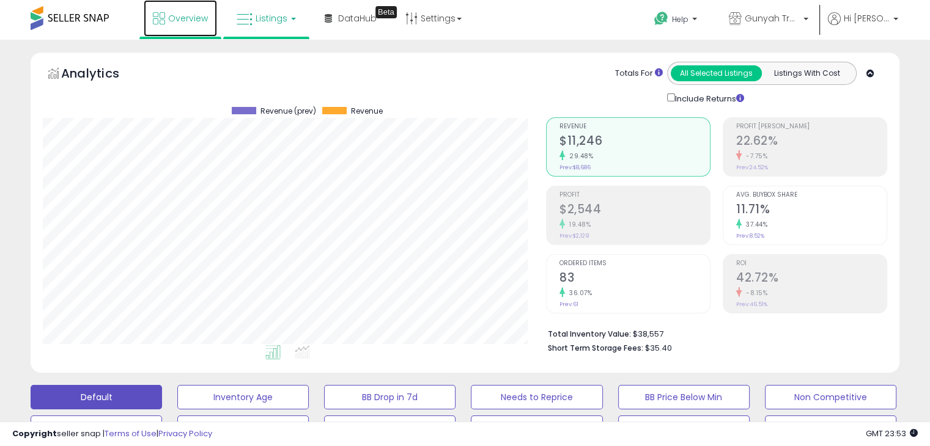
click at [165, 15] on link "Overview" at bounding box center [180, 18] width 73 height 37
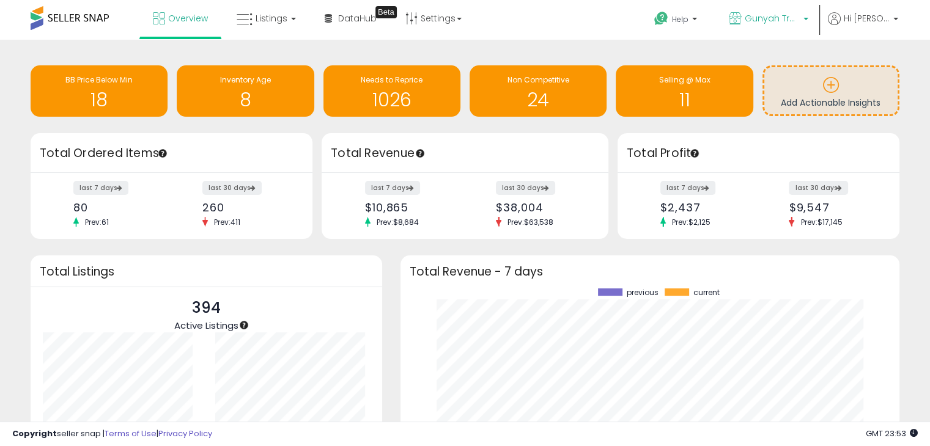
click at [769, 20] on span "Gunyah Trading" at bounding box center [772, 18] width 55 height 12
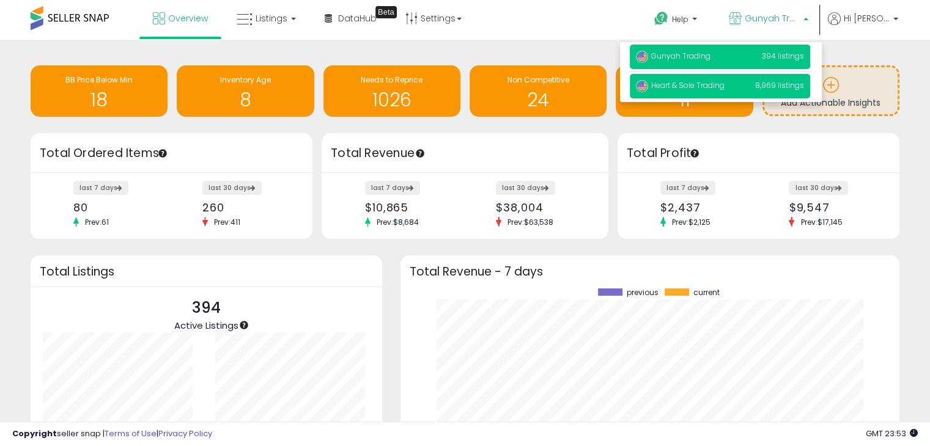
click at [716, 87] on span "Heart & Sole Trading" at bounding box center [680, 85] width 89 height 10
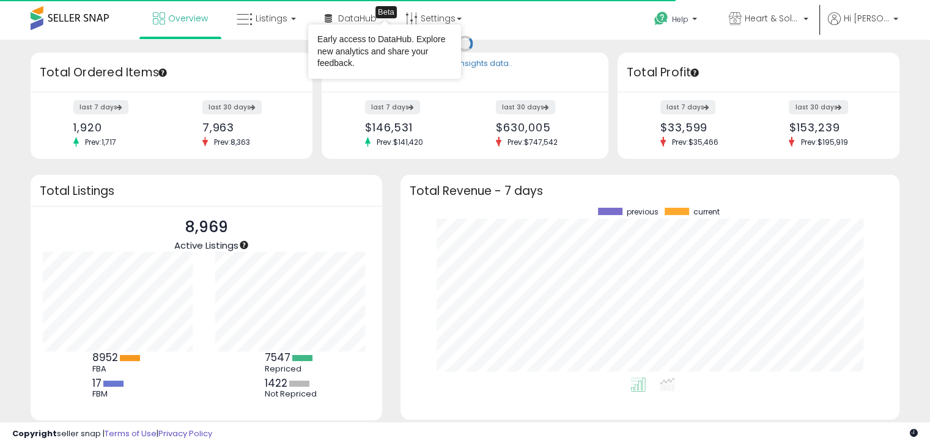
scroll to position [169, 474]
